Goal: Register for event/course

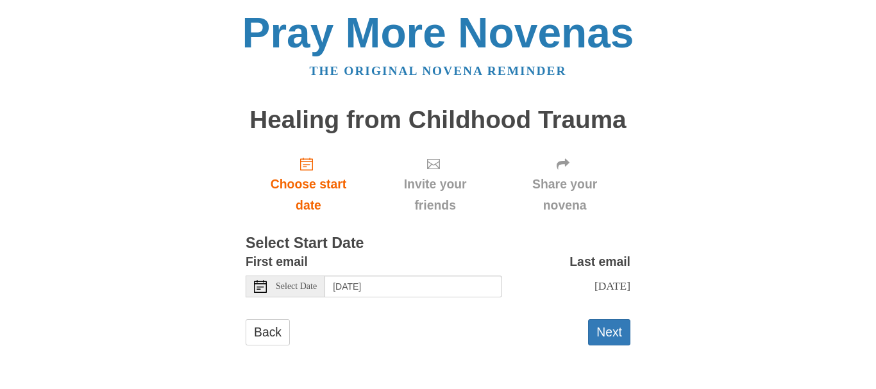
click at [280, 285] on span "Select Date" at bounding box center [296, 286] width 41 height 9
click at [619, 338] on button "Next" at bounding box center [609, 333] width 42 height 26
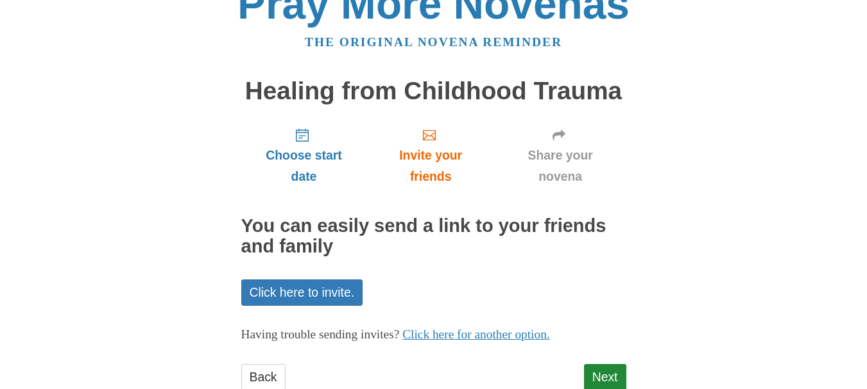
scroll to position [67, 0]
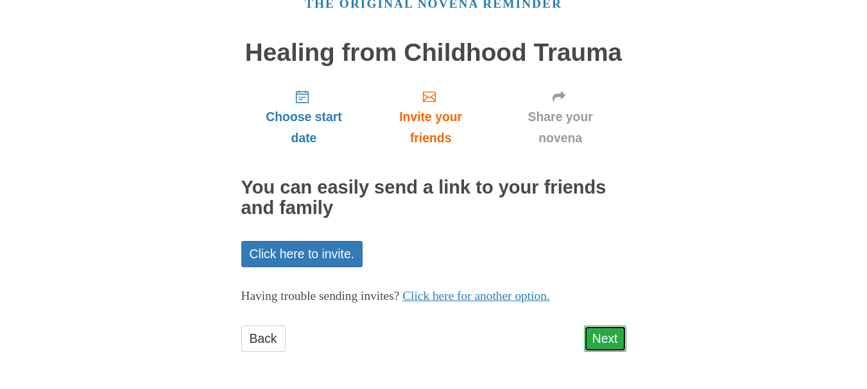
click at [586, 336] on link "Next" at bounding box center [605, 339] width 42 height 26
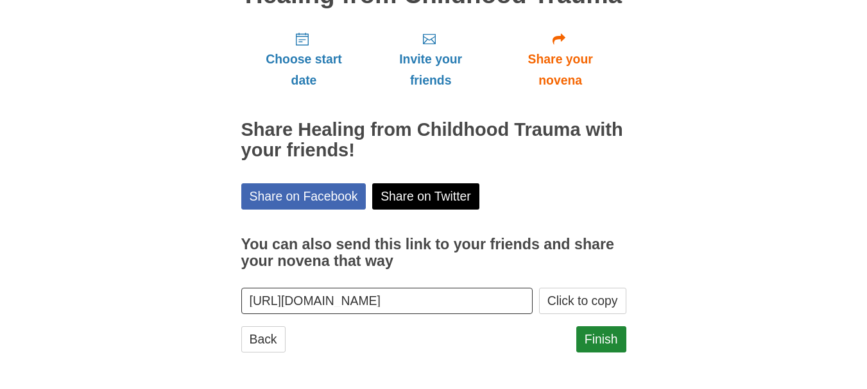
scroll to position [126, 0]
click at [601, 347] on link "Finish" at bounding box center [601, 339] width 50 height 26
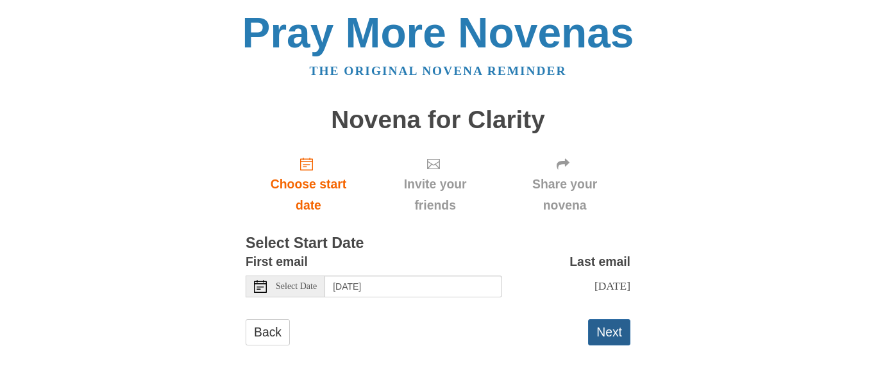
click at [619, 342] on button "Next" at bounding box center [609, 333] width 42 height 26
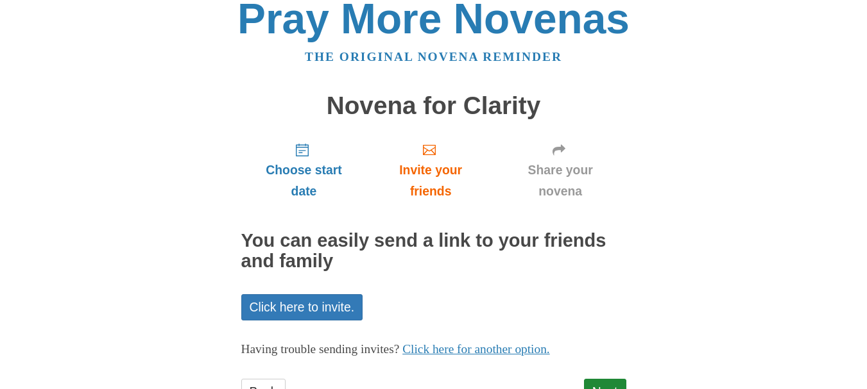
scroll to position [67, 0]
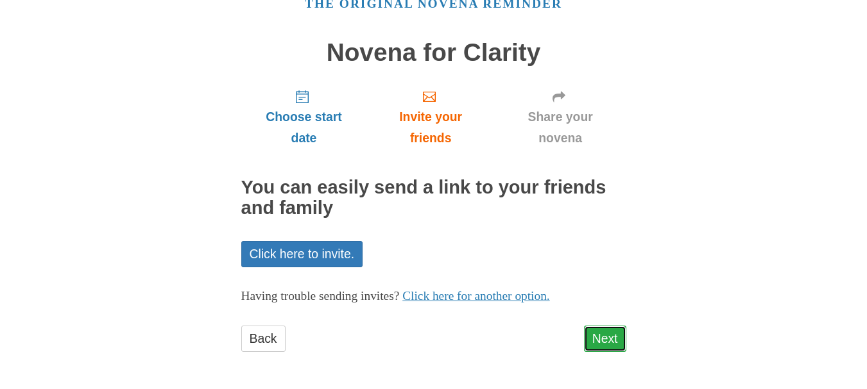
click at [622, 351] on link "Next" at bounding box center [605, 339] width 42 height 26
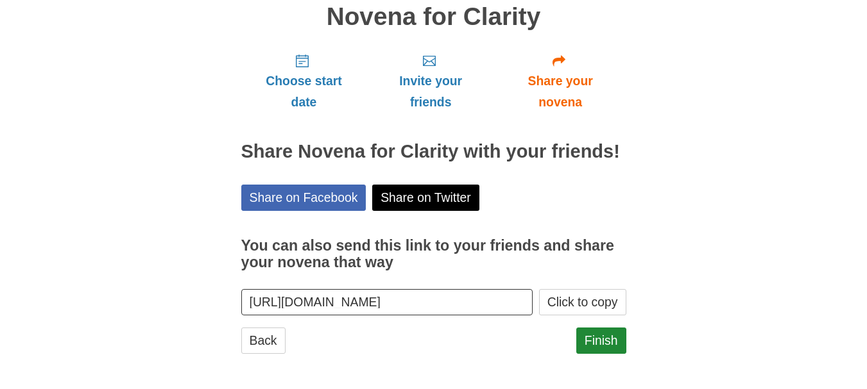
scroll to position [105, 0]
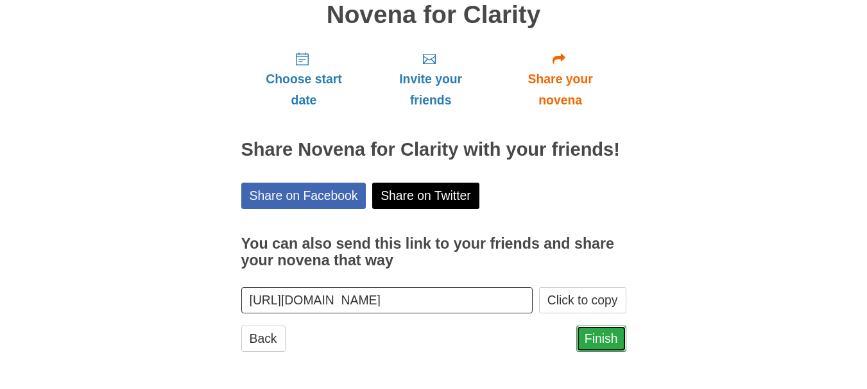
click at [602, 339] on link "Finish" at bounding box center [601, 339] width 50 height 26
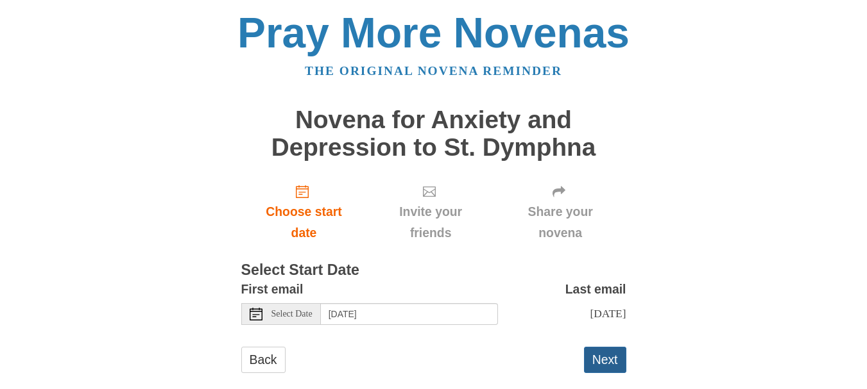
click at [613, 351] on button "Next" at bounding box center [605, 360] width 42 height 26
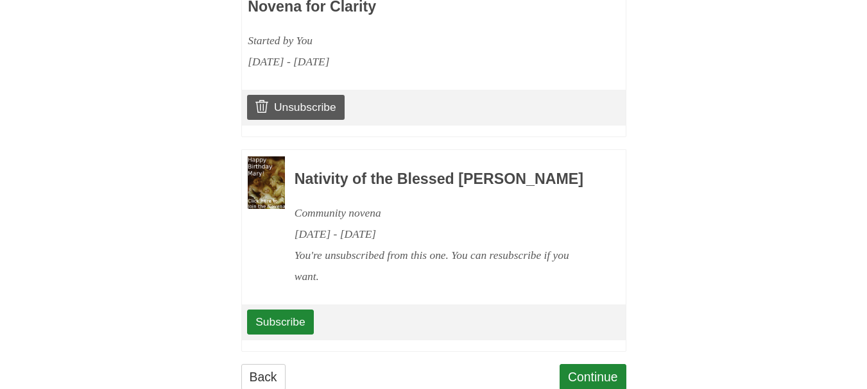
scroll to position [908, 0]
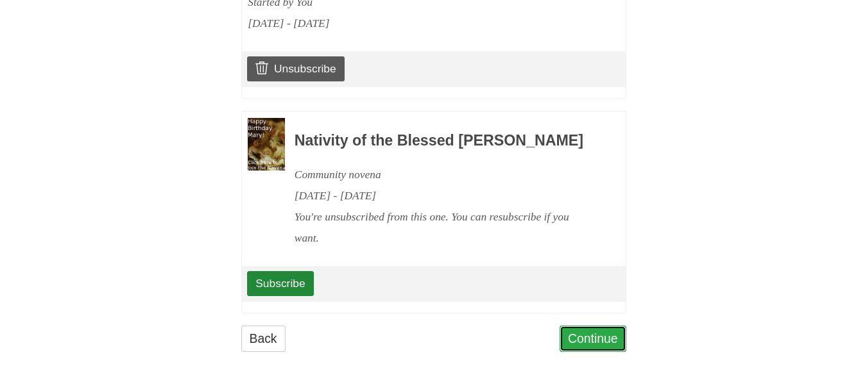
click at [589, 335] on link "Continue" at bounding box center [593, 339] width 67 height 26
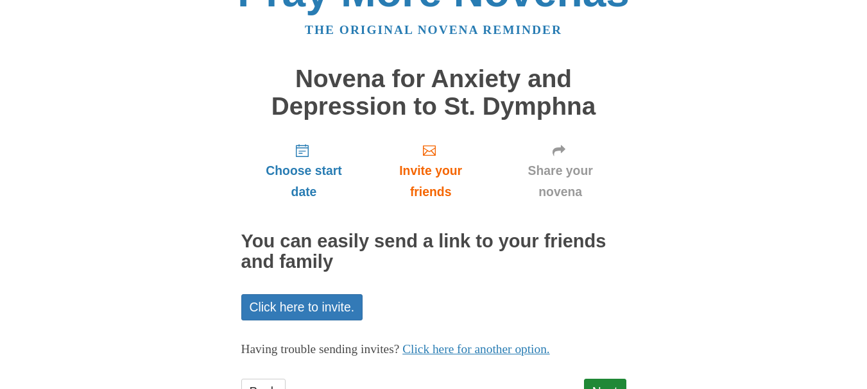
scroll to position [95, 0]
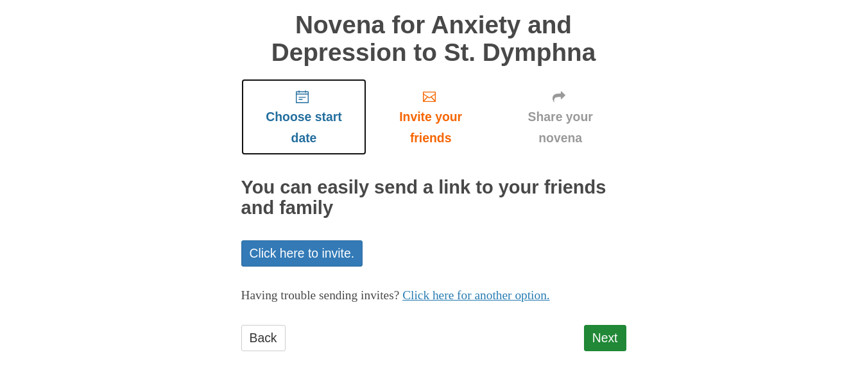
click at [315, 115] on span "Choose start date" at bounding box center [304, 128] width 100 height 42
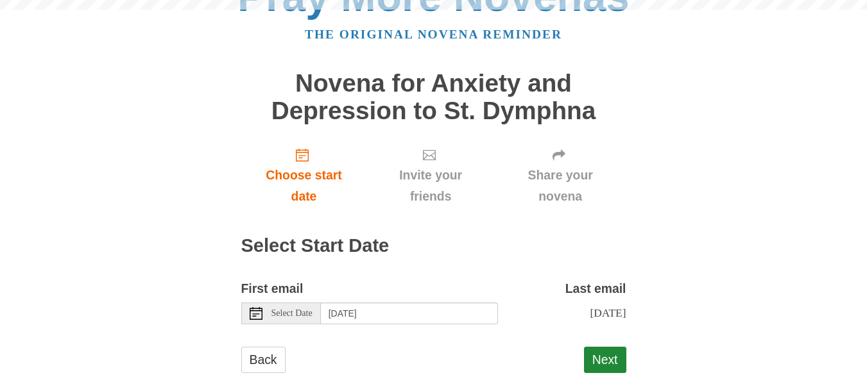
scroll to position [58, 0]
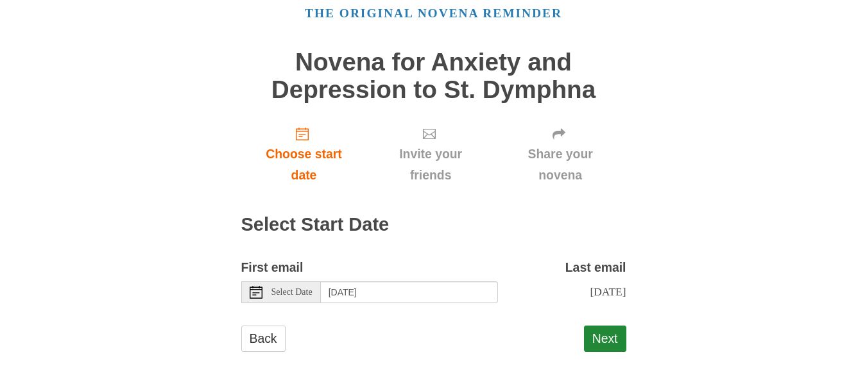
click at [284, 291] on span "Select Date" at bounding box center [291, 292] width 41 height 9
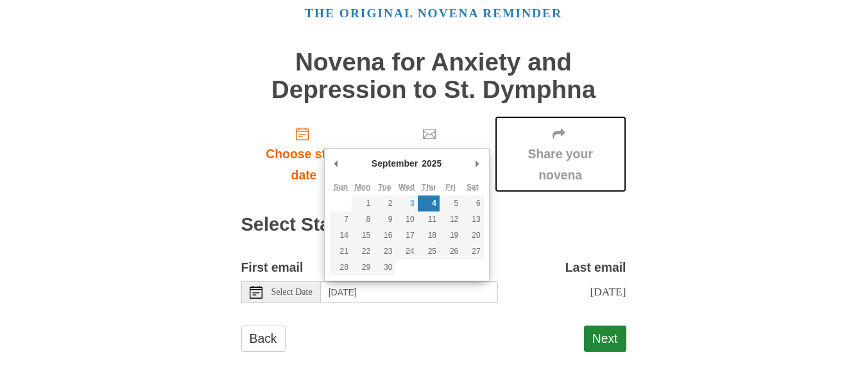
click at [509, 116] on link "Share your novena" at bounding box center [561, 154] width 132 height 76
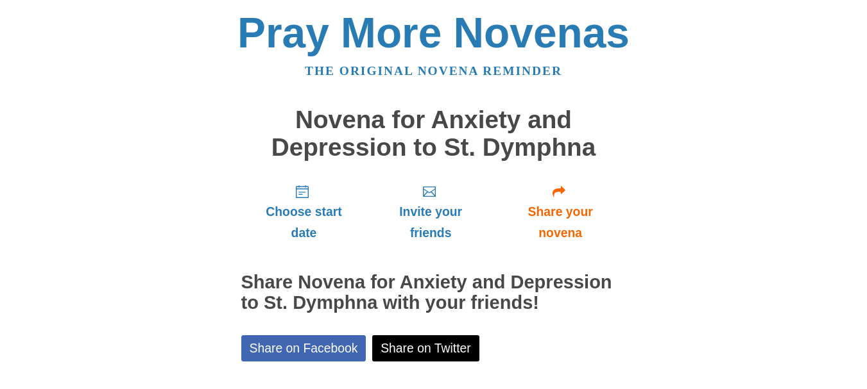
scroll to position [153, 0]
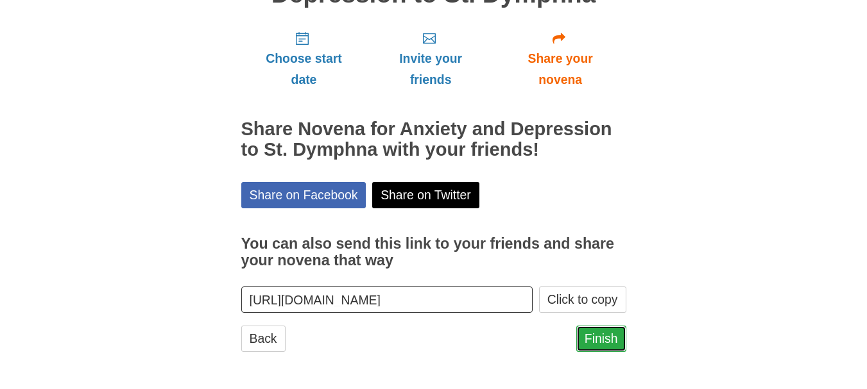
click at [601, 342] on link "Finish" at bounding box center [601, 339] width 50 height 26
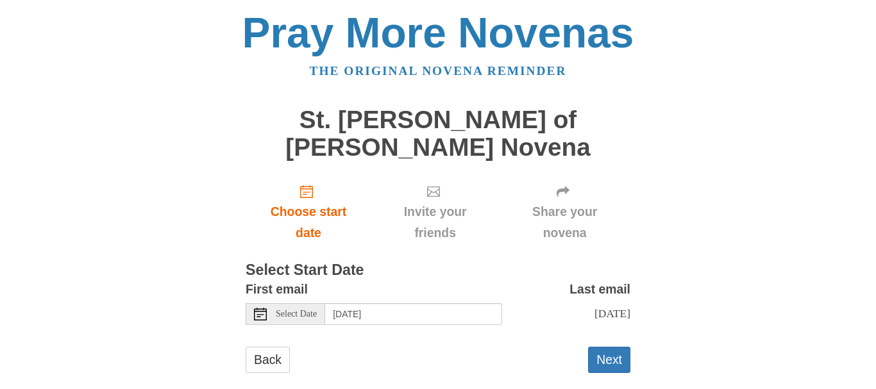
click at [287, 310] on span "Select Date" at bounding box center [296, 314] width 41 height 9
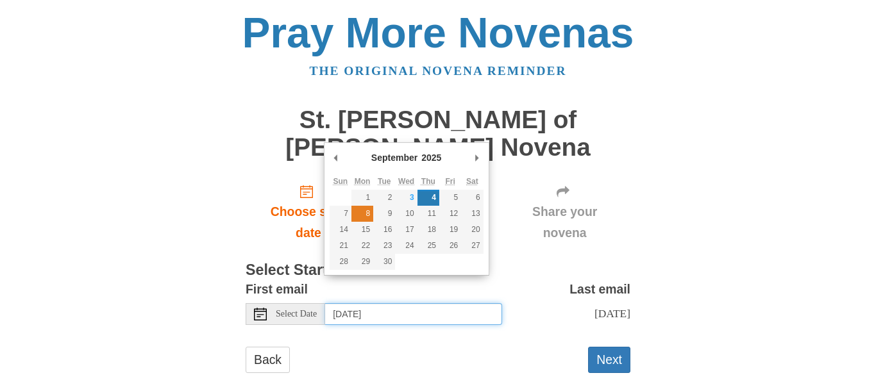
type input "Monday, September 8th"
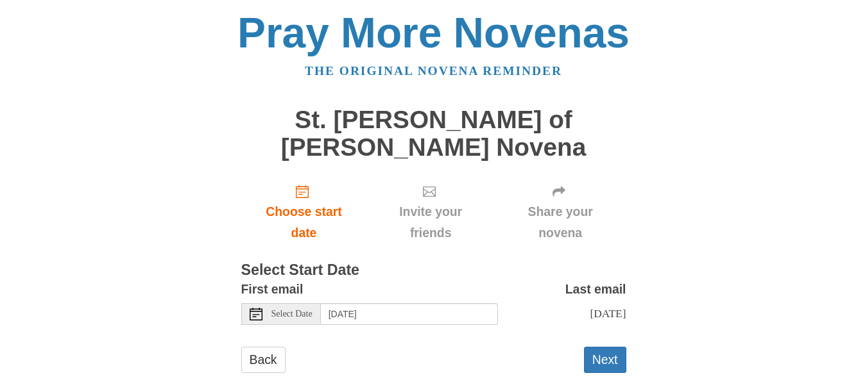
scroll to position [6, 0]
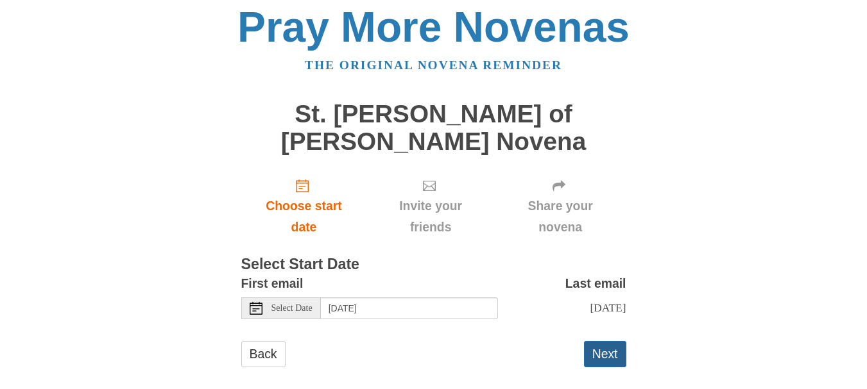
click at [602, 341] on button "Next" at bounding box center [605, 354] width 42 height 26
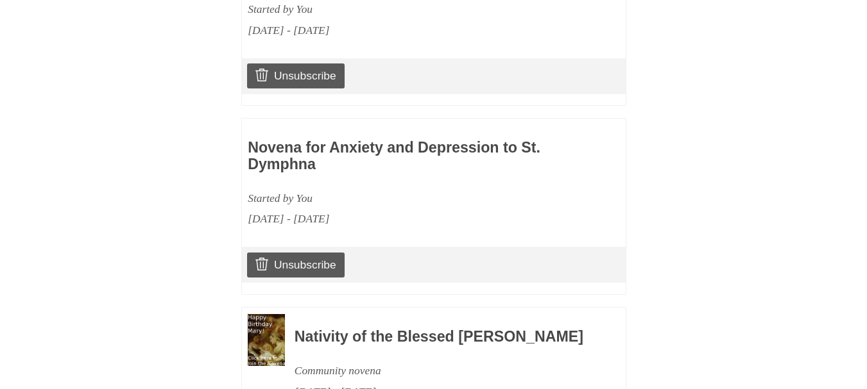
scroll to position [1054, 0]
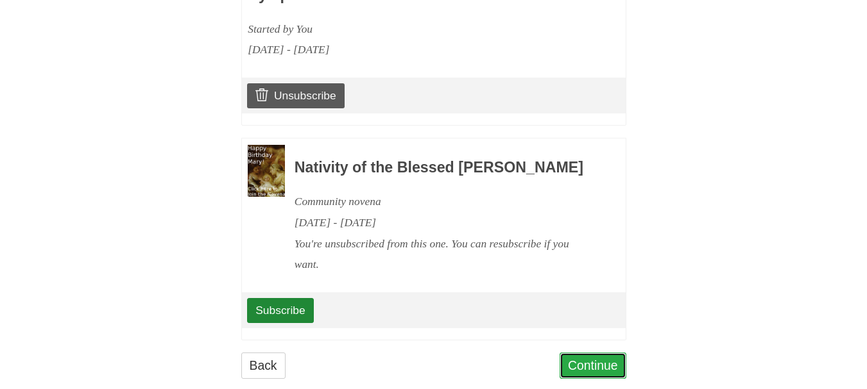
click at [594, 353] on link "Continue" at bounding box center [593, 366] width 67 height 26
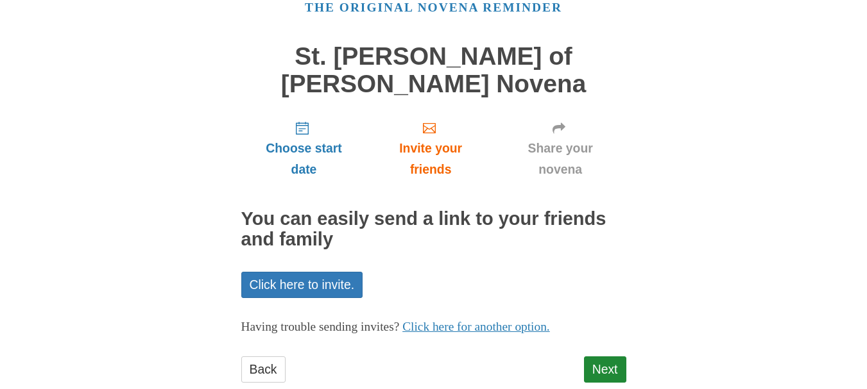
scroll to position [67, 0]
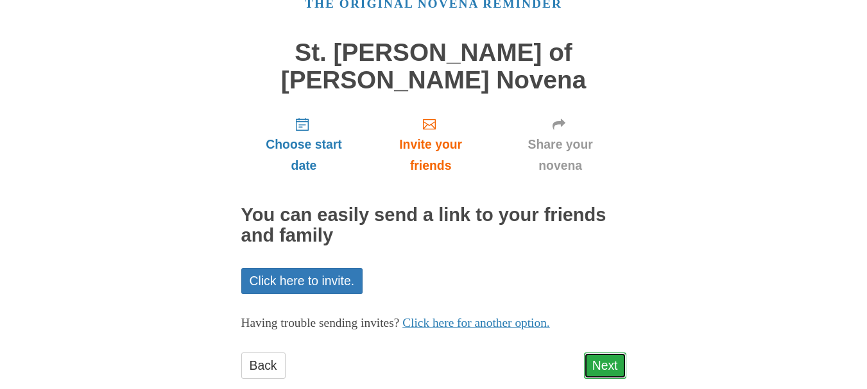
click at [601, 353] on link "Next" at bounding box center [605, 366] width 42 height 26
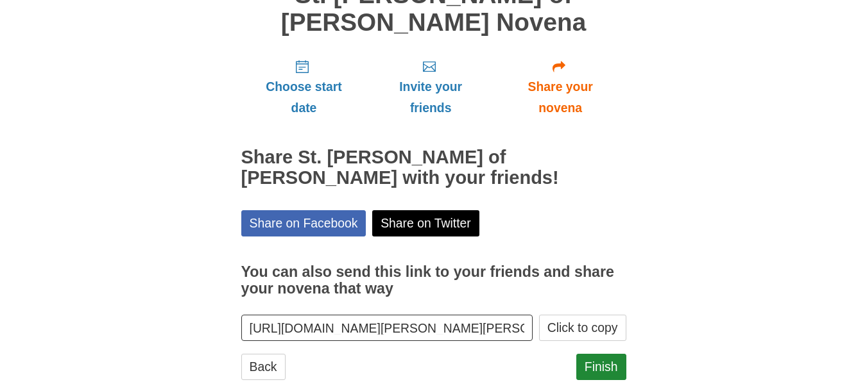
scroll to position [126, 0]
click at [624, 354] on link "Finish" at bounding box center [601, 367] width 50 height 26
